Goal: Check status: Check status

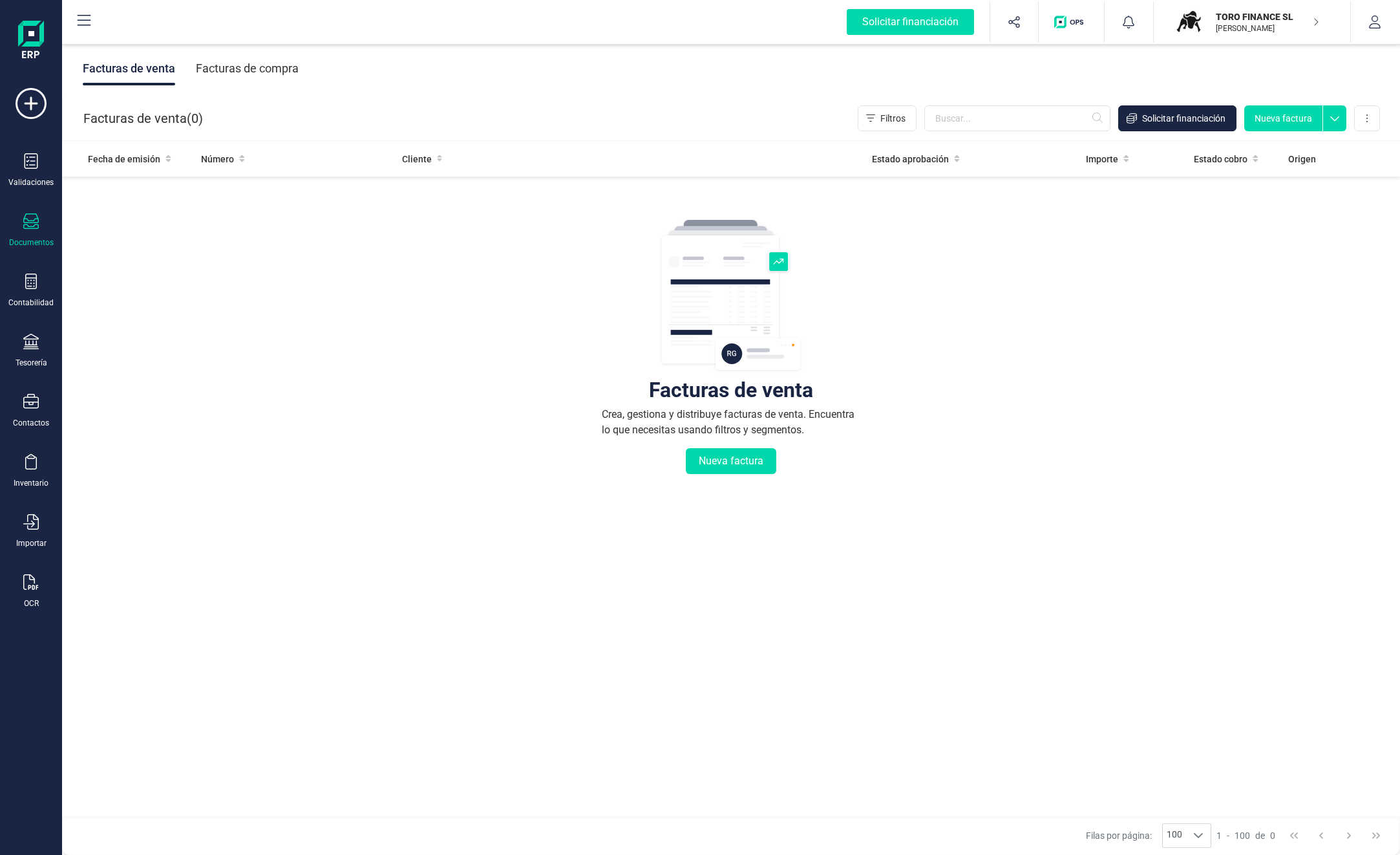
click at [36, 356] on div "Tesorería" at bounding box center [31, 350] width 51 height 34
click at [186, 220] on span "Cuentas bancarias" at bounding box center [157, 220] width 113 height 16
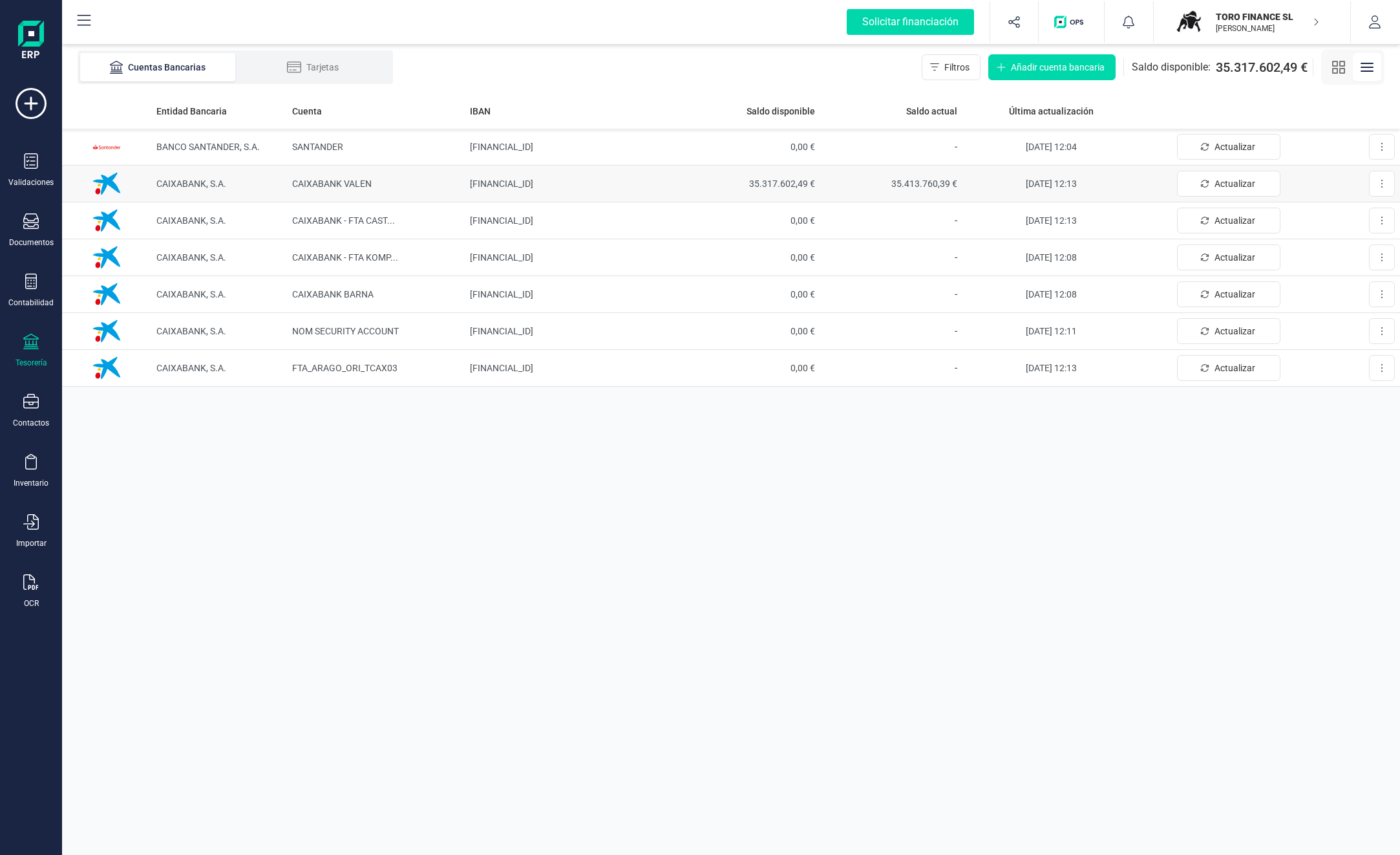
click at [776, 185] on span "35.317.602,49 €" at bounding box center [749, 184] width 132 height 13
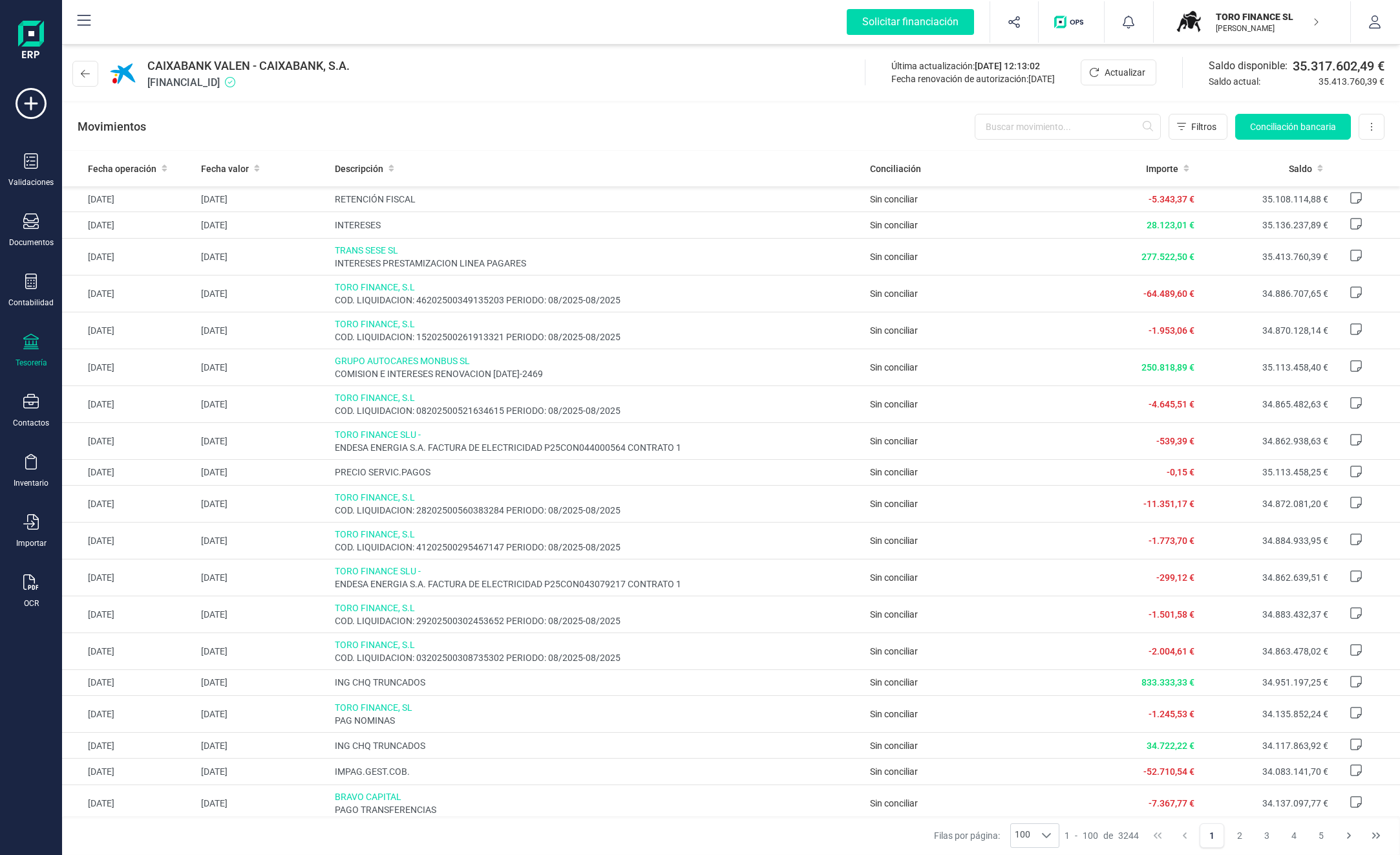
drag, startPoint x: 1052, startPoint y: 79, endPoint x: 819, endPoint y: 52, distance: 234.6
click at [819, 52] on div "CAIXABANK VALEN - CAIXABANK, S.A. [FINANCIAL_ID] Última actualización: [DATE] 1…" at bounding box center [731, 71] width 1338 height 60
drag, startPoint x: 819, startPoint y: 52, endPoint x: 841, endPoint y: 105, distance: 57.4
click at [841, 105] on div "Movimientos Filtros Conciliación bancaria Descargar Excel Eliminar cuenta" at bounding box center [731, 127] width 1338 height 46
drag, startPoint x: 1057, startPoint y: 77, endPoint x: 842, endPoint y: 63, distance: 215.5
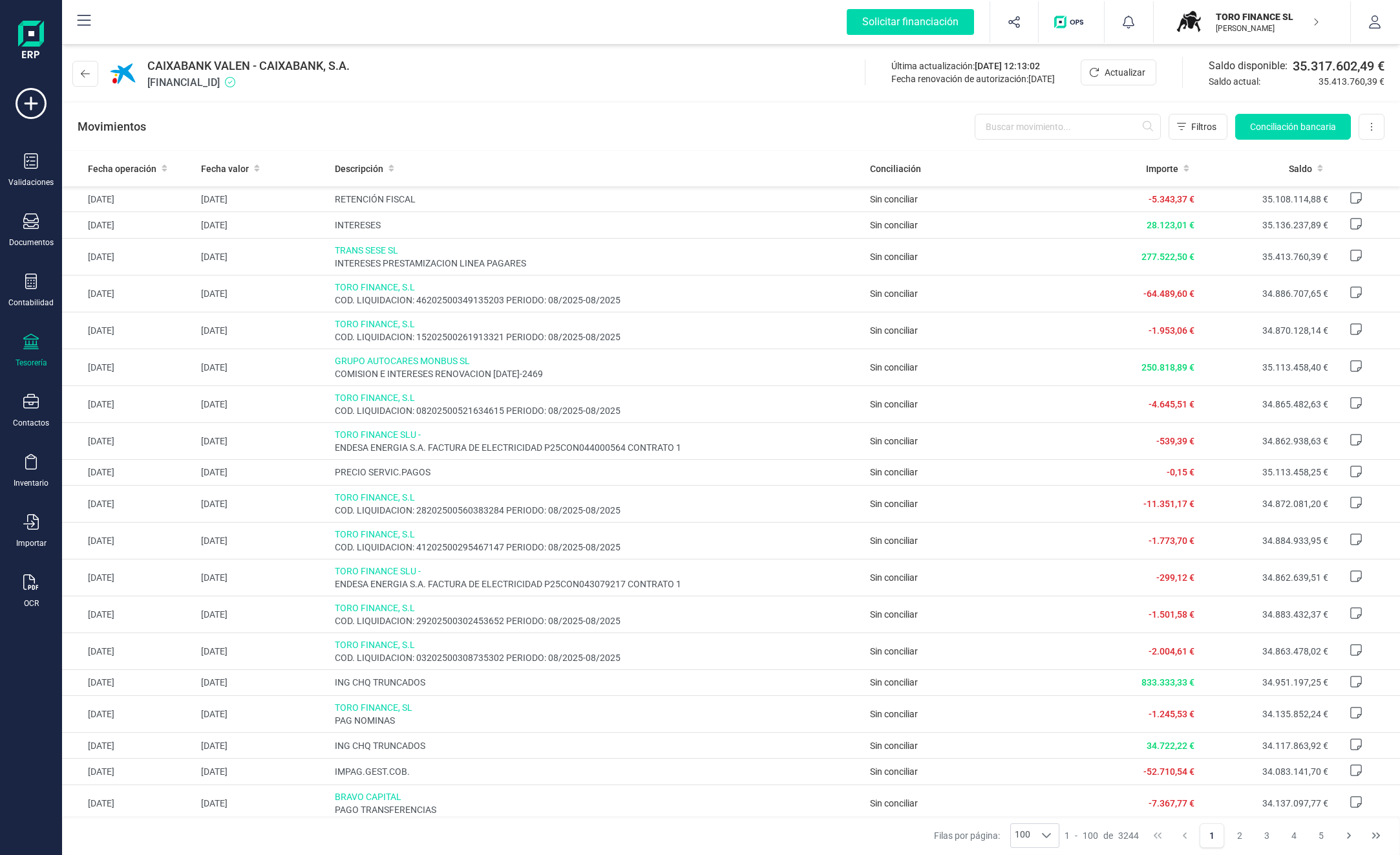
click at [865, 63] on div "Última actualización: [DATE] 12:13:02 Fecha renovación de autorización: [DATE]" at bounding box center [972, 72] width 216 height 26
drag, startPoint x: 842, startPoint y: 63, endPoint x: 1055, endPoint y: 97, distance: 215.7
click at [1055, 97] on div "CAIXABANK VALEN - CAIXABANK, S.A. [FINANCIAL_ID] Última actualización: [DATE] 1…" at bounding box center [731, 71] width 1338 height 60
click at [1058, 84] on div "Última actualización: [DATE] 12:13:02 Fecha renovación de autorización: [DATE]" at bounding box center [972, 72] width 216 height 26
drag, startPoint x: 1052, startPoint y: 78, endPoint x: 842, endPoint y: 60, distance: 210.8
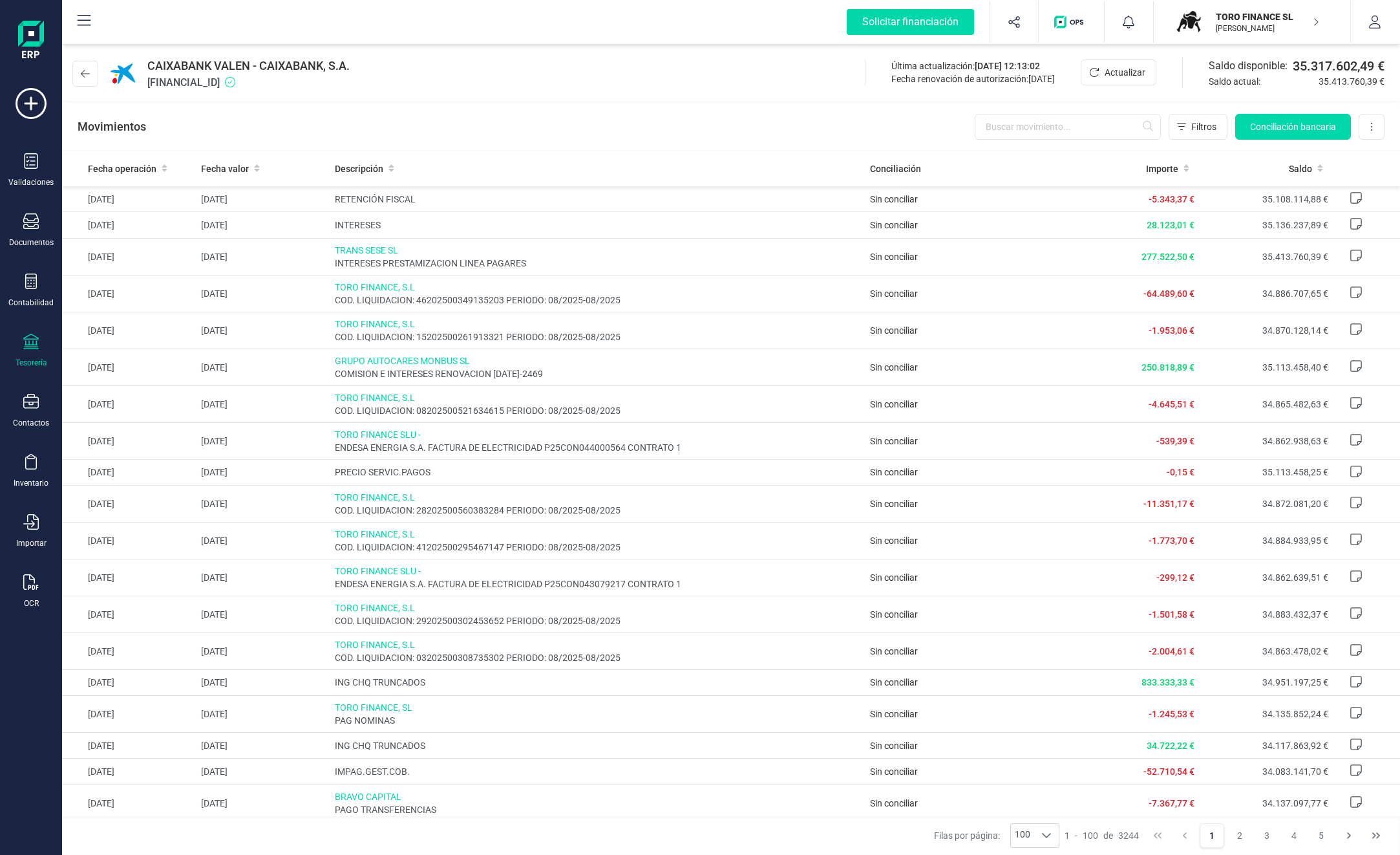
click at [865, 60] on div "Última actualización: [DATE] 12:13:02 Fecha renovación de autorización: [DATE]" at bounding box center [972, 72] width 216 height 26
drag, startPoint x: 842, startPoint y: 60, endPoint x: 809, endPoint y: 125, distance: 72.9
click at [808, 125] on div "Movimientos Filtros Conciliación bancaria Descargar Excel Eliminar cuenta" at bounding box center [731, 127] width 1338 height 46
